Goal: Information Seeking & Learning: Learn about a topic

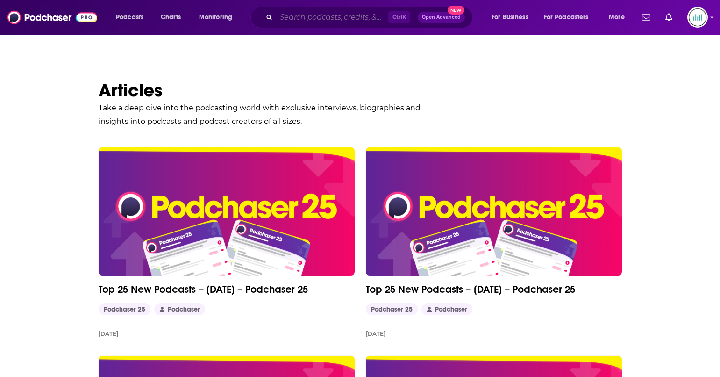
click at [337, 14] on input "Search podcasts, credits, & more..." at bounding box center [332, 17] width 112 height 15
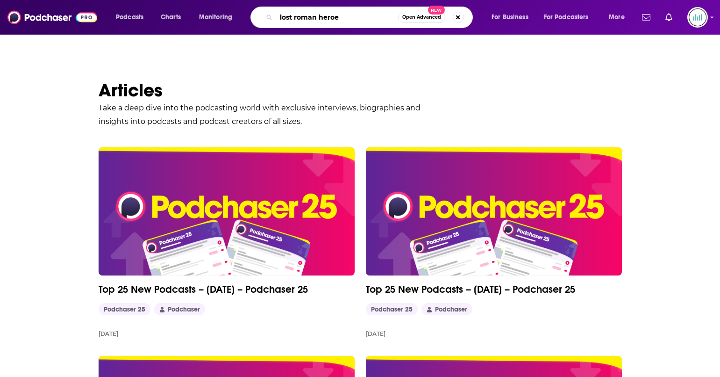
type input "lost roman heroes"
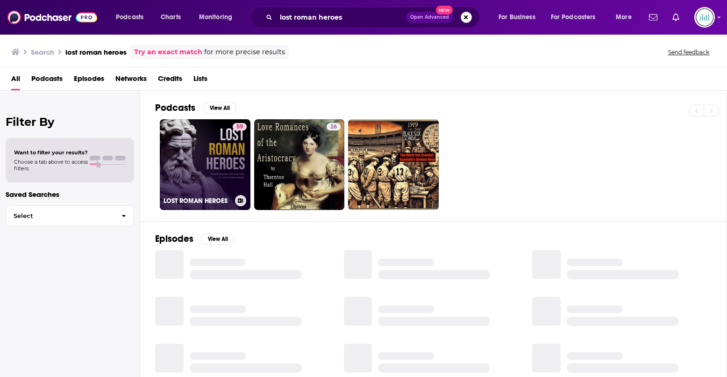
click at [225, 154] on link "59 LOST ROMAN HEROES" at bounding box center [205, 164] width 91 height 91
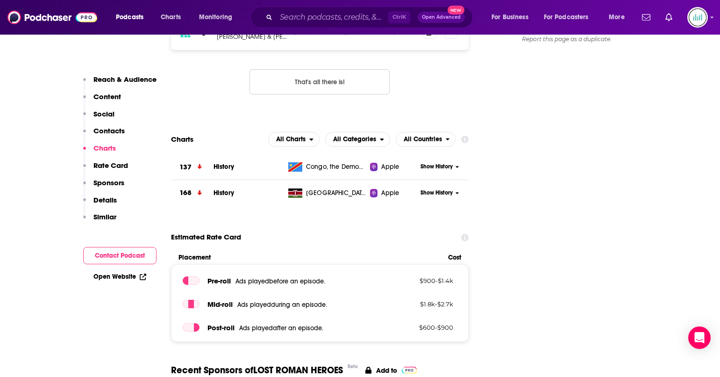
scroll to position [981, 0]
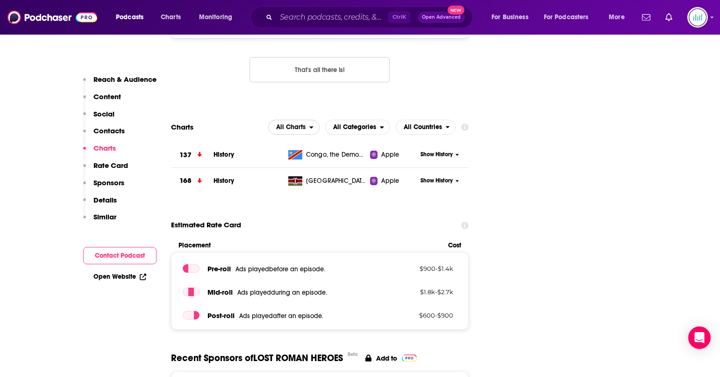
click at [285, 124] on span "All Charts" at bounding box center [290, 127] width 29 height 7
click at [303, 153] on span "Apple Charts" at bounding box center [294, 156] width 40 height 6
click at [291, 124] on span "Apple Charts" at bounding box center [286, 127] width 40 height 7
click at [293, 141] on span "All Charts" at bounding box center [288, 144] width 50 height 6
